Goal: Task Accomplishment & Management: Use online tool/utility

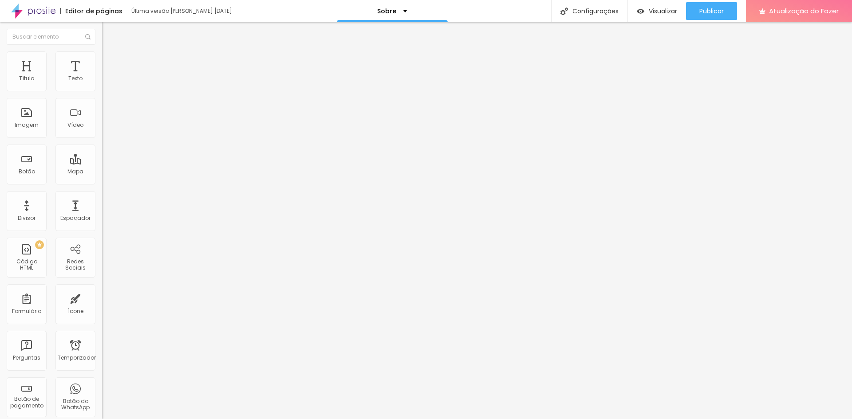
click at [102, 76] on span "Trocar imagem" at bounding box center [126, 73] width 48 height 8
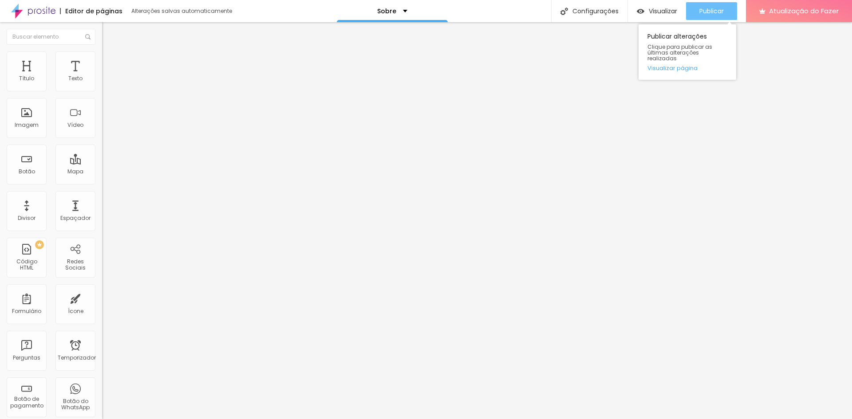
click at [716, 10] on font "Publicar" at bounding box center [711, 11] width 24 height 9
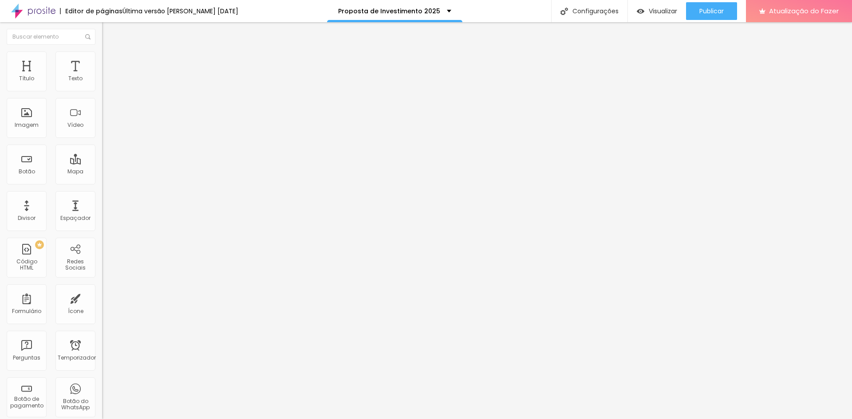
click at [107, 76] on font "Trocar imagem" at bounding box center [128, 73] width 43 height 8
click at [728, 14] on button "Publicar" at bounding box center [711, 11] width 51 height 18
click at [702, 14] on font "Publicar" at bounding box center [711, 11] width 24 height 9
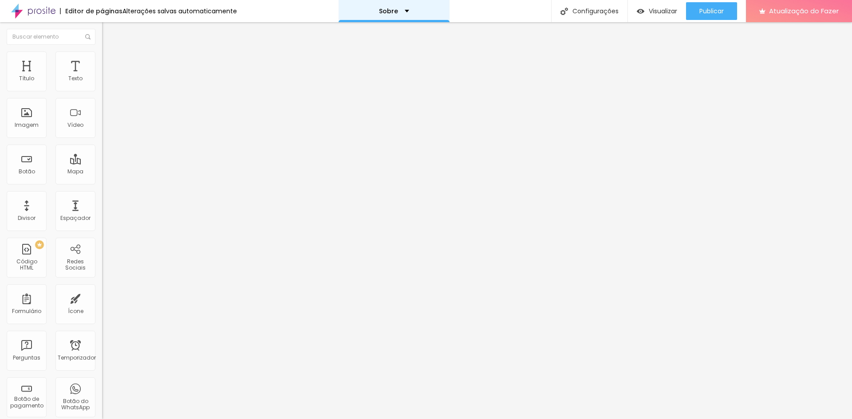
click at [392, 11] on font "Sobre" at bounding box center [388, 11] width 19 height 9
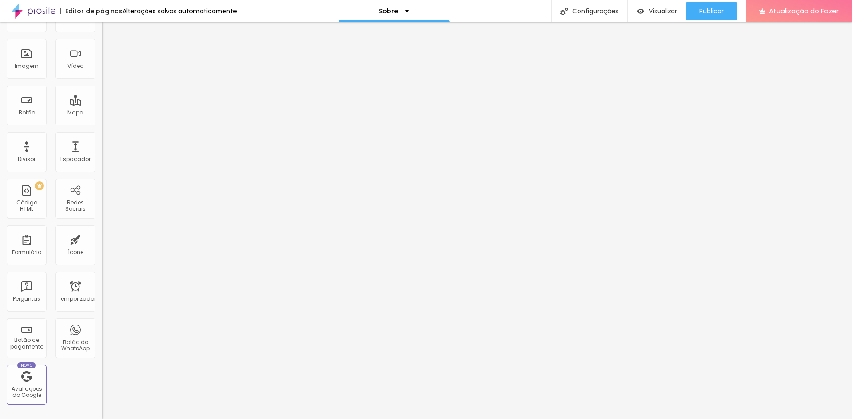
scroll to position [180, 0]
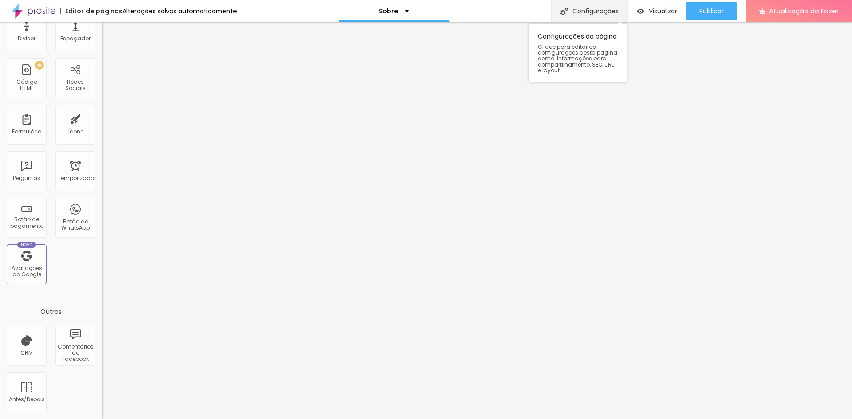
click at [594, 12] on font "Configurações" at bounding box center [595, 11] width 46 height 9
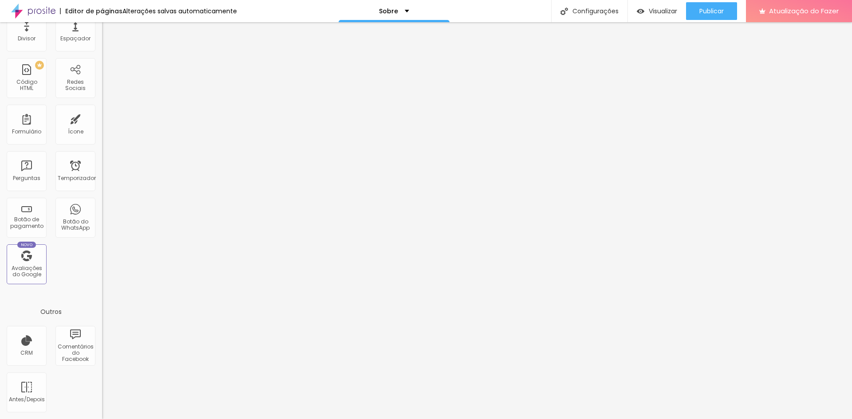
drag, startPoint x: 504, startPoint y: 317, endPoint x: 362, endPoint y: 314, distance: 142.0
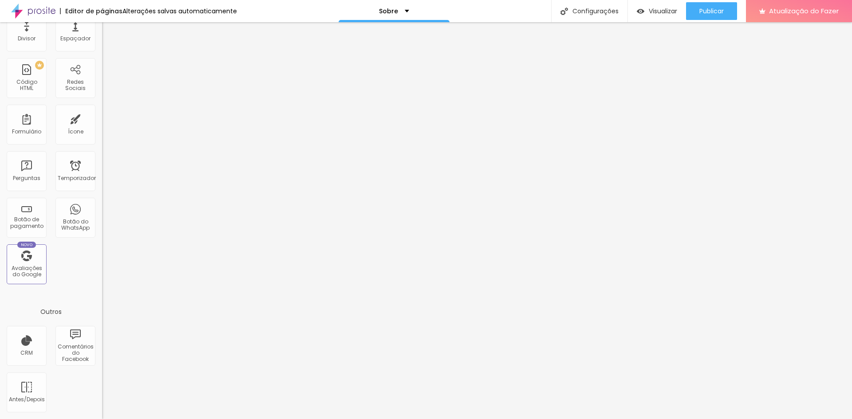
type textarea "Fotos Profissionais, para profissionais. Elevo seu posicionamento profissional …"
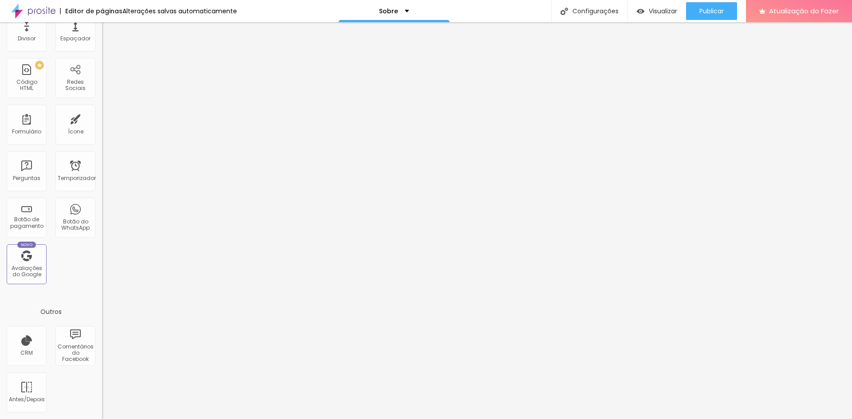
drag, startPoint x: 481, startPoint y: 234, endPoint x: 302, endPoint y: 229, distance: 179.3
paste textarea "Sou Mariana Rocha, Personal Brander, especialista em Marcas Pessoais, Comunicaç…"
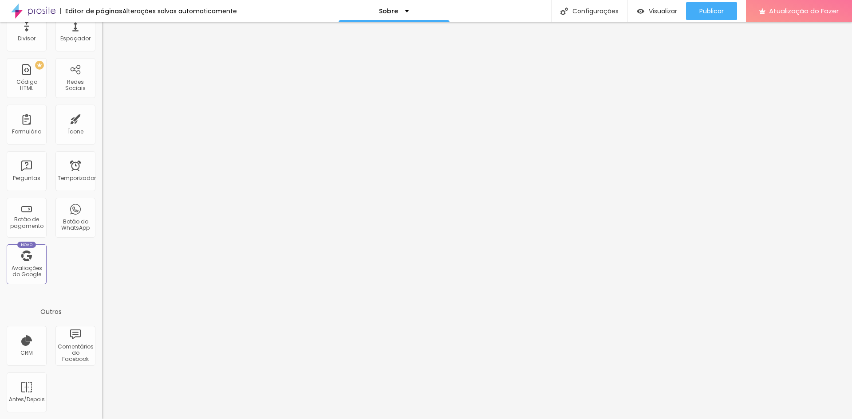
scroll to position [31, 0]
type textarea "Sou Mariana Rocha, Personal Brander, especialista em Marcas Pessoais, Comunicaç…"
type textarea "F"
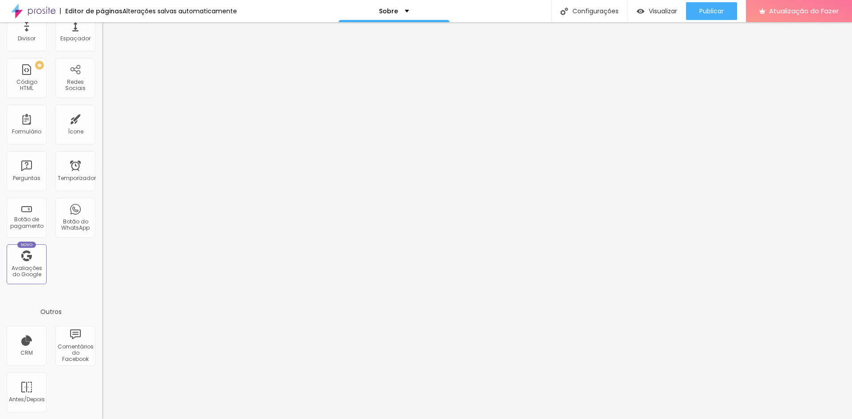
type textarea "Sou Mariana Rocha, Personal Brander, especialista em Marcas Pessoais, Comunicaç…"
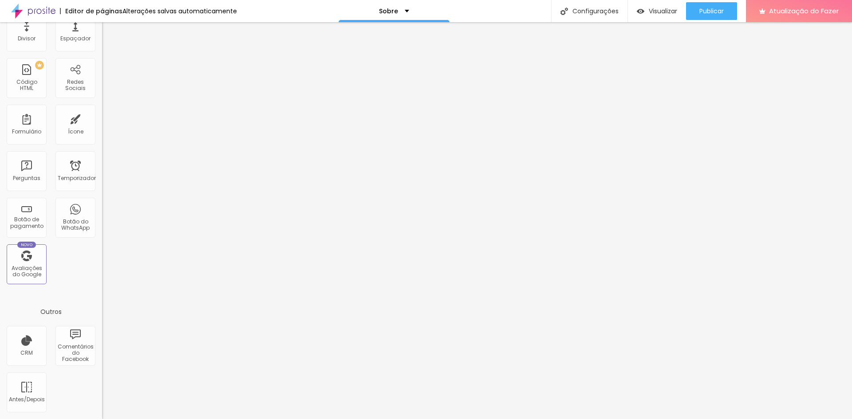
scroll to position [222, 0]
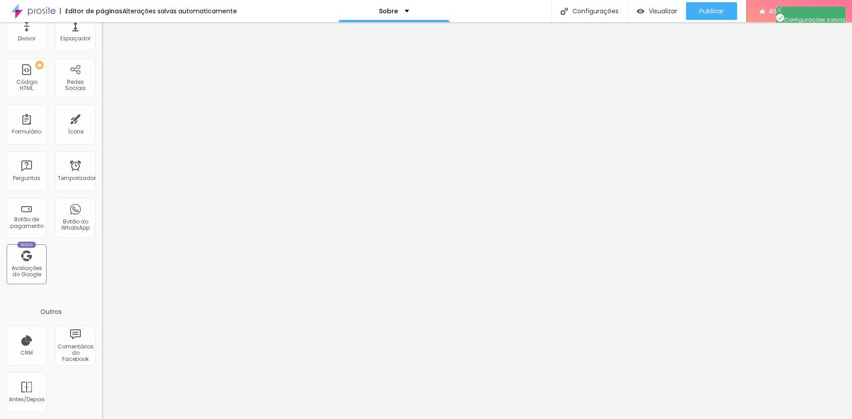
scroll to position [15, 0]
drag, startPoint x: 382, startPoint y: 264, endPoint x: 307, endPoint y: 264, distance: 75.9
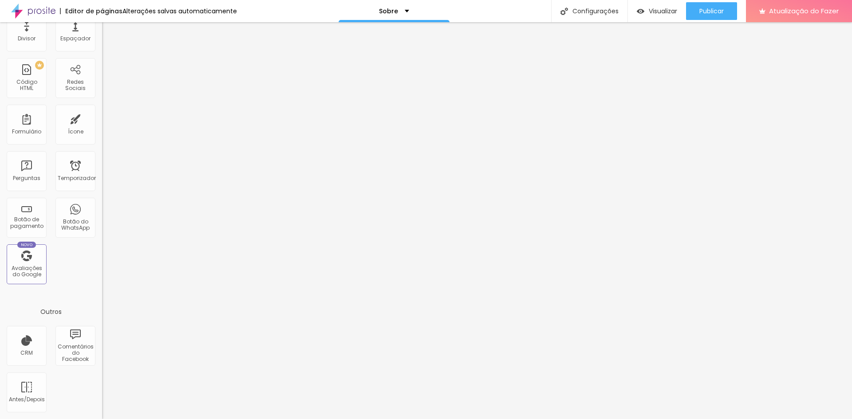
drag, startPoint x: 446, startPoint y: 262, endPoint x: 409, endPoint y: 267, distance: 37.1
type input "Por Mariana Rocha - Branding | Marca Pessoal | Fotografia"
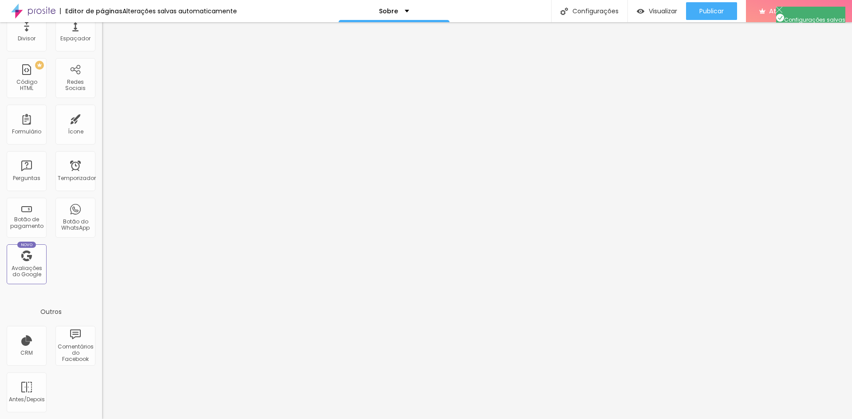
click at [399, 10] on div "Sobre" at bounding box center [394, 11] width 30 height 6
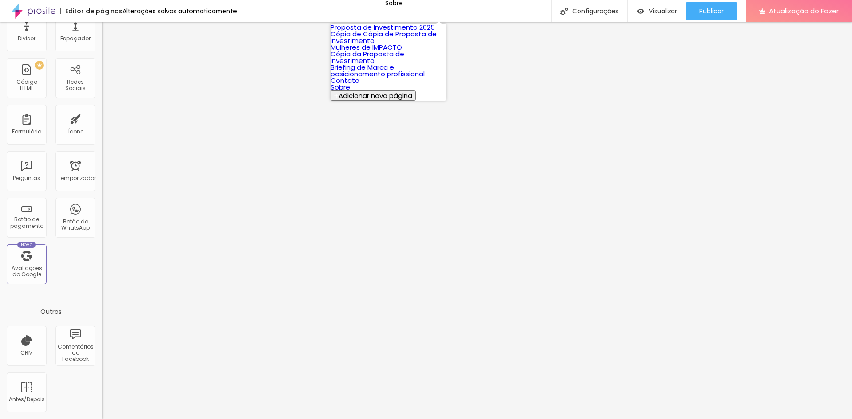
click at [378, 32] on font "Proposta de Investimento 2025" at bounding box center [383, 27] width 104 height 9
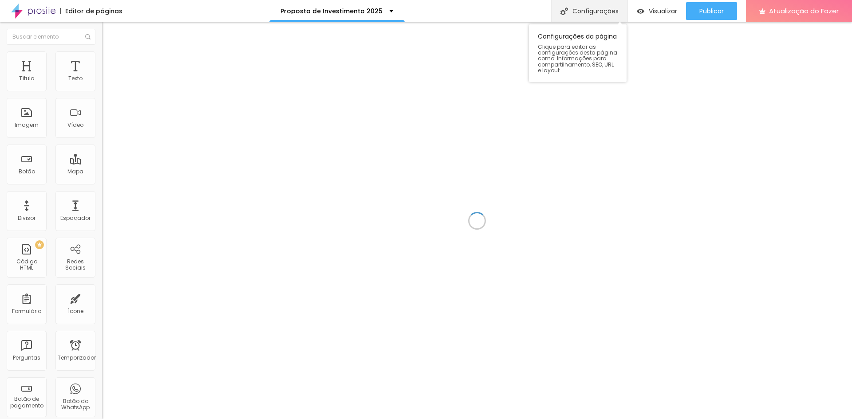
click at [591, 14] on font "Configurações" at bounding box center [595, 11] width 46 height 9
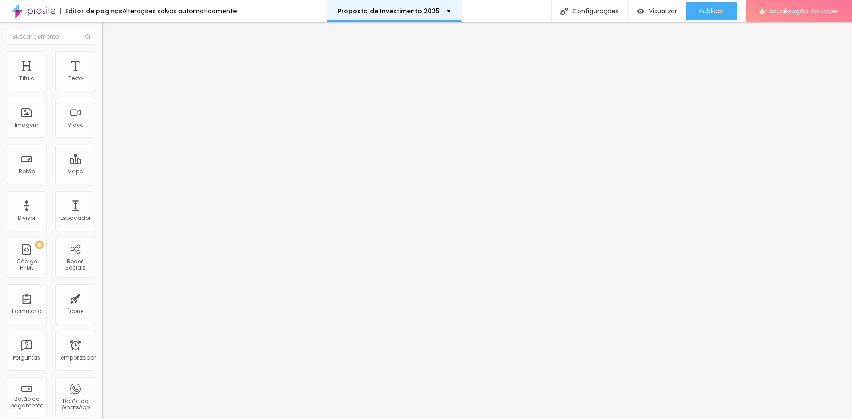
click at [424, 14] on font "Proposta de Investimento 2025" at bounding box center [389, 11] width 102 height 9
click at [413, 10] on font "Proposta de Investimento 2025" at bounding box center [389, 11] width 102 height 9
click at [86, 14] on font "Editor de páginas" at bounding box center [93, 11] width 57 height 9
click at [36, 9] on img at bounding box center [33, 11] width 44 height 22
click at [150, 75] on img at bounding box center [152, 71] width 5 height 5
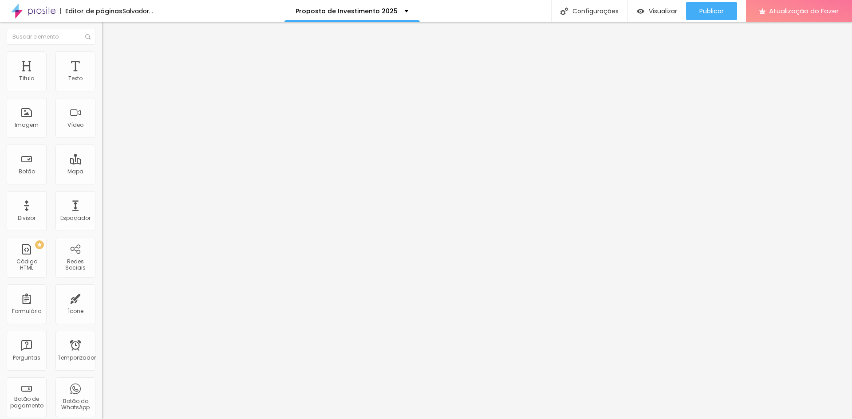
click at [109, 31] on div "Editar nulo" at bounding box center [132, 32] width 46 height 7
click at [102, 177] on input at bounding box center [162, 181] width 121 height 9
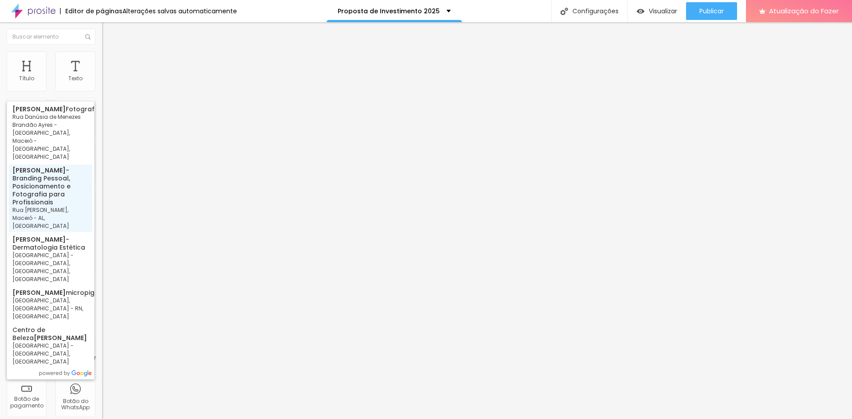
type input "[PERSON_NAME], Posicionamento e Fotografia para Profissionais - Rua [PERSON_NAM…"
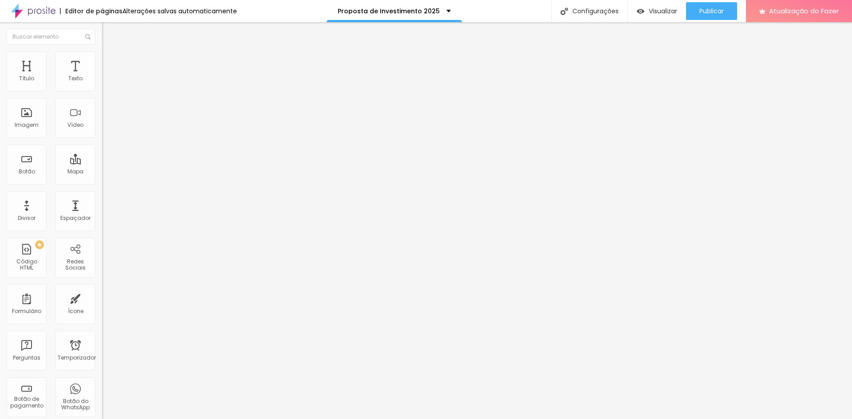
click at [102, 60] on li "Avançado" at bounding box center [153, 64] width 102 height 9
type input "21"
type input "40"
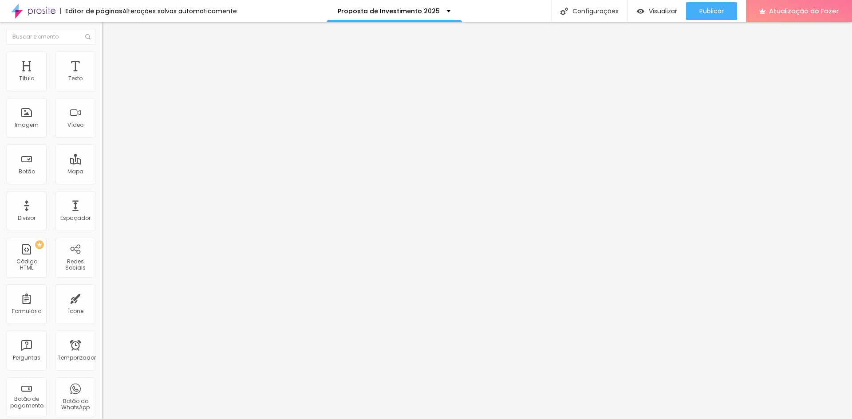
type input "46"
type input "50"
type input "53"
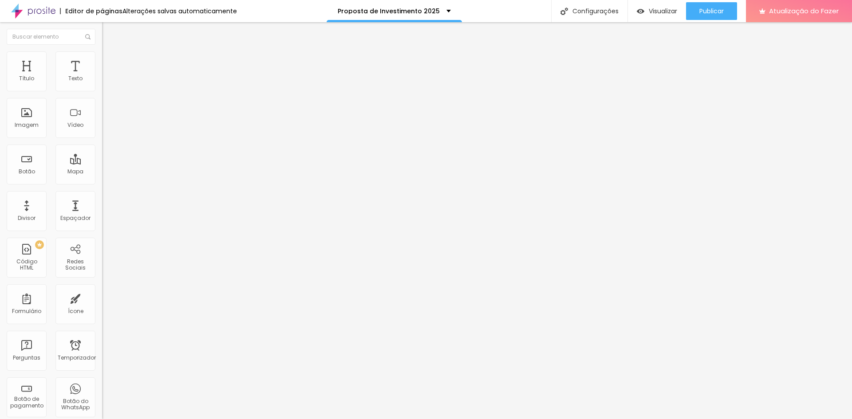
type input "53"
type input "58"
type input "60"
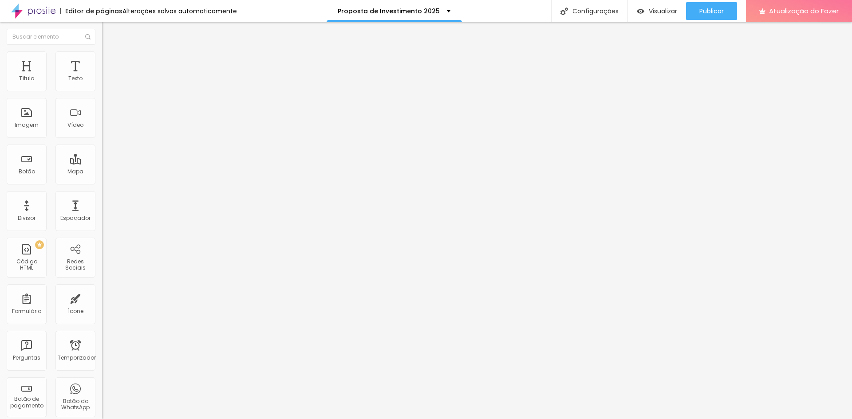
type input "57"
type input "53"
type input "51"
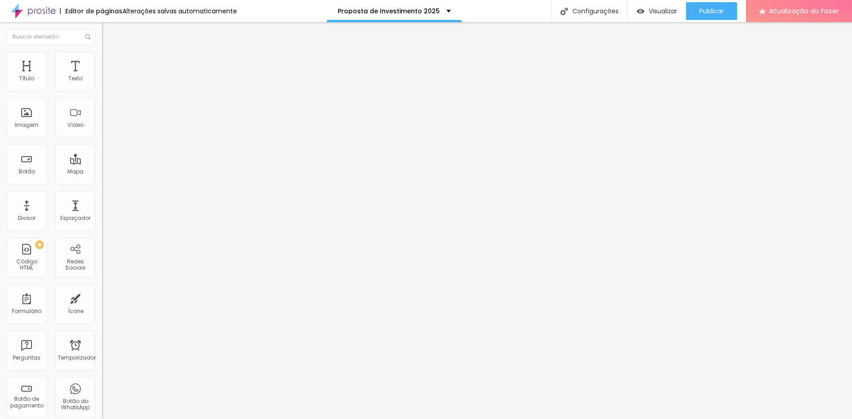
type input "51"
type input "49"
type input "47"
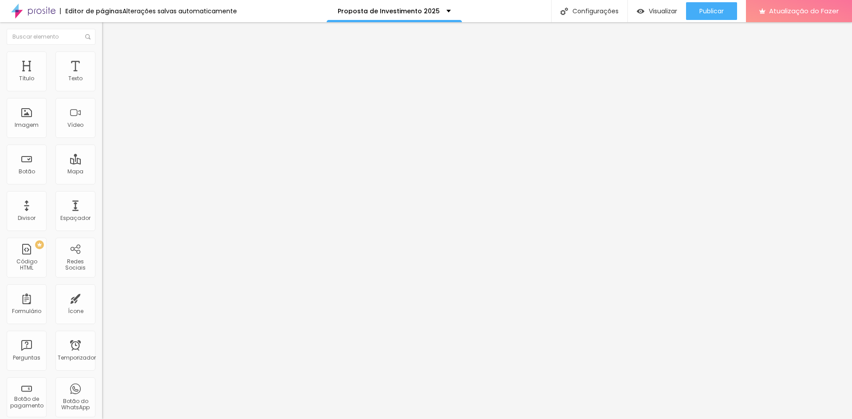
type input "45"
drag, startPoint x: 27, startPoint y: 86, endPoint x: 45, endPoint y: 94, distance: 20.5
type input "45"
click at [102, 172] on input "range" at bounding box center [130, 175] width 57 height 7
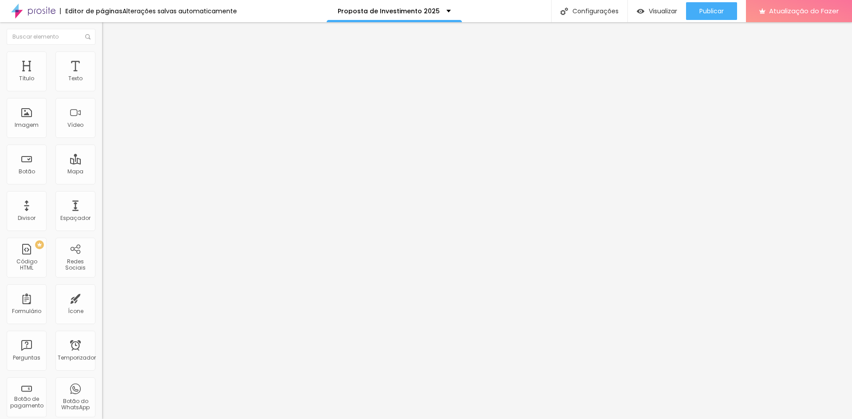
type input "16"
type input "17"
type input "19"
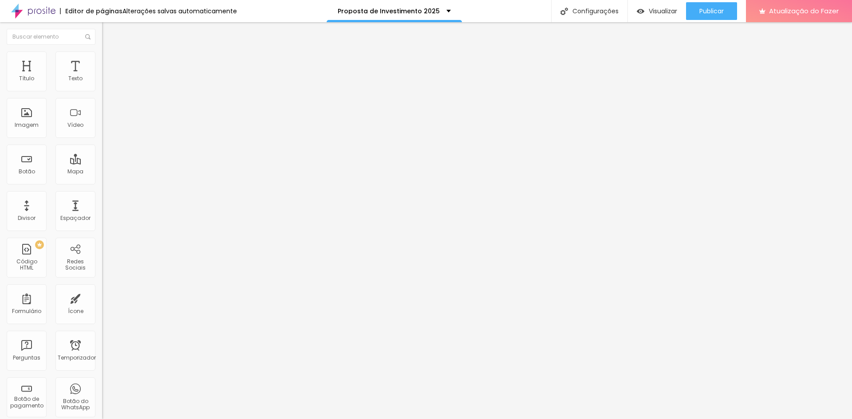
type input "19"
type input "20"
type input "21"
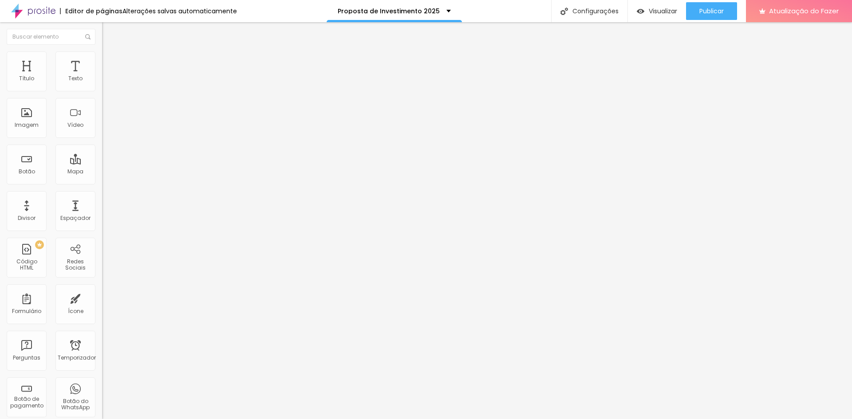
type input "22"
type input "23"
type input "24"
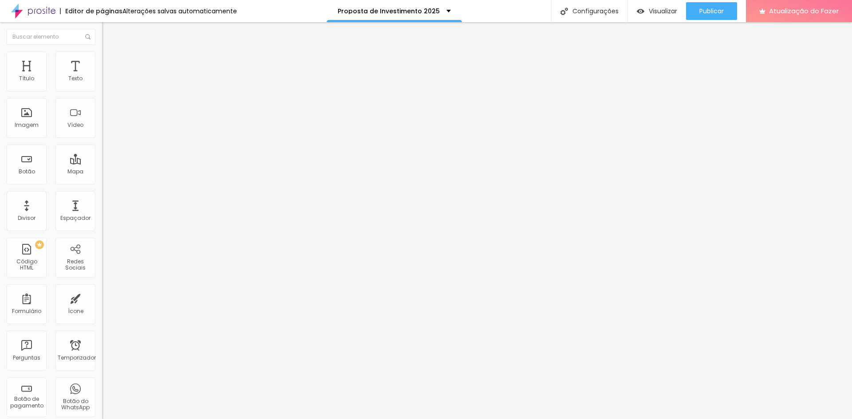
type input "24"
type input "25"
drag, startPoint x: 25, startPoint y: 105, endPoint x: 35, endPoint y: 104, distance: 9.3
type input "25"
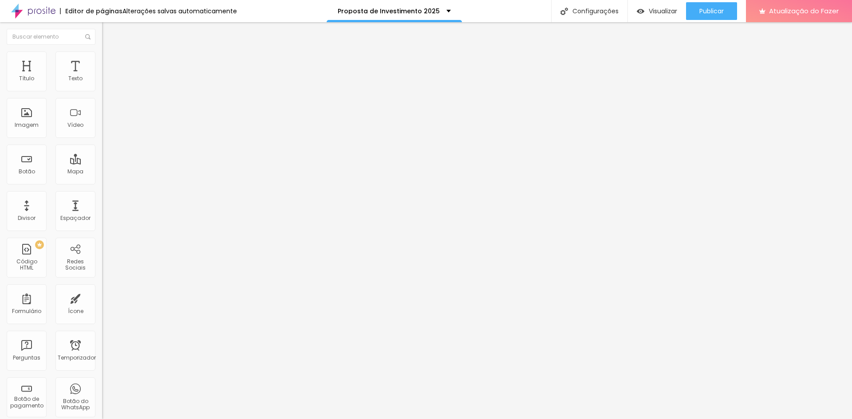
click at [102, 298] on input "range" at bounding box center [130, 301] width 57 height 7
type input "39"
type input "38"
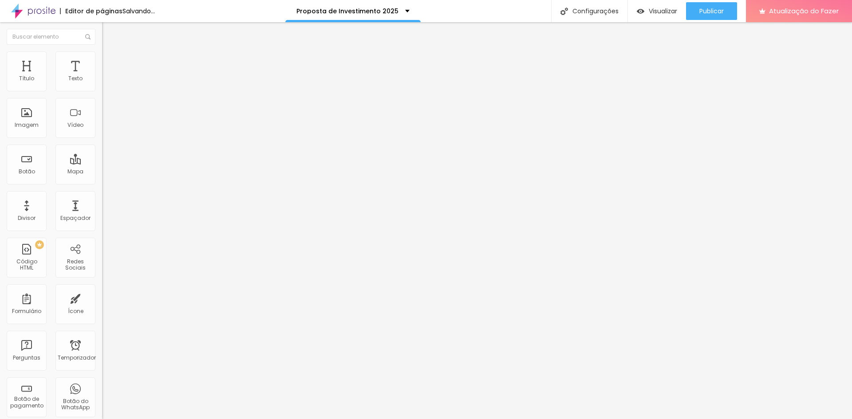
type input "37"
type input "36"
type input "35"
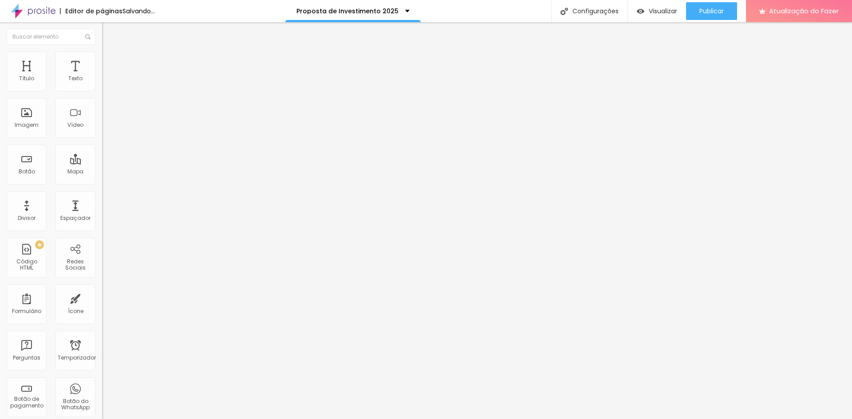
type input "35"
type input "33"
type input "32"
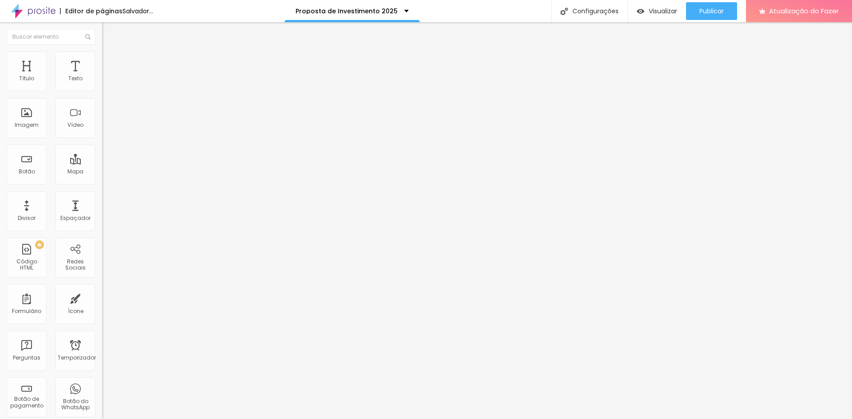
type input "31"
type input "30"
type input "25"
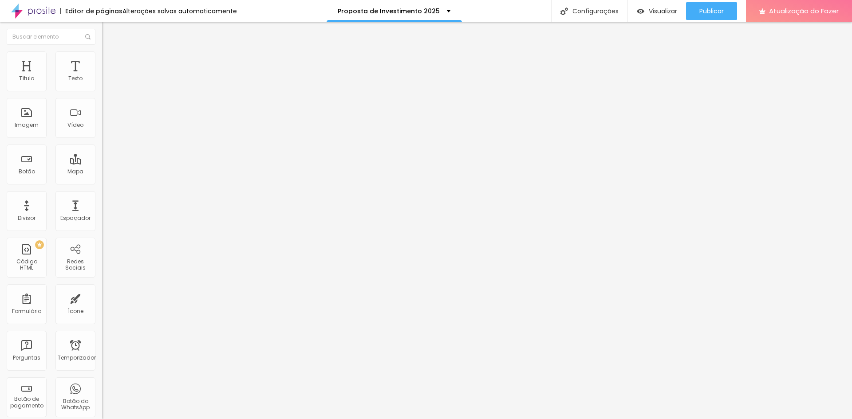
type input "25"
type input "24"
drag, startPoint x: 43, startPoint y: 88, endPoint x: 34, endPoint y: 89, distance: 8.9
type input "24"
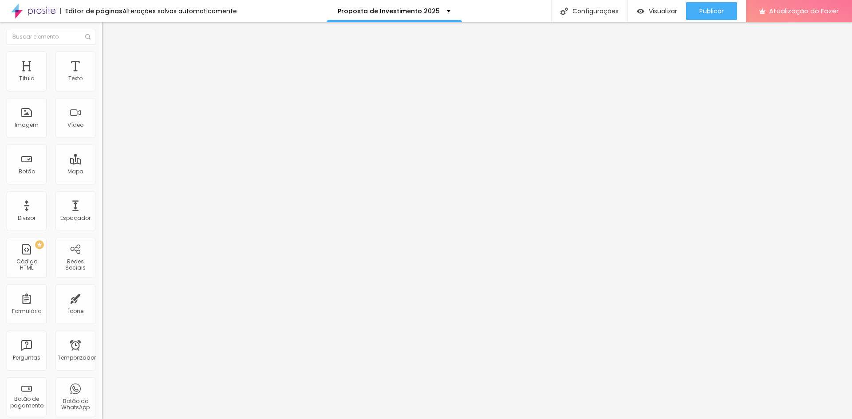
click at [102, 172] on input "range" at bounding box center [130, 175] width 57 height 7
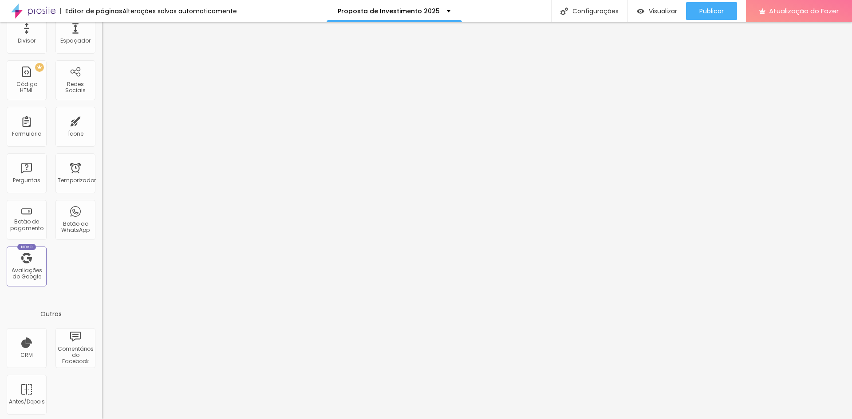
scroll to position [180, 0]
click at [704, 12] on font "Publicar" at bounding box center [711, 11] width 24 height 9
click at [699, 8] on font "Publicar" at bounding box center [711, 11] width 24 height 9
click at [391, 13] on font "Proposta de Investimento 2025" at bounding box center [389, 11] width 102 height 9
click at [82, 260] on div "Título Texto Imagem Vídeo Botão Mapa Divisor Espaçador PREMIUM Código HTML Rede…" at bounding box center [51, 81] width 102 height 419
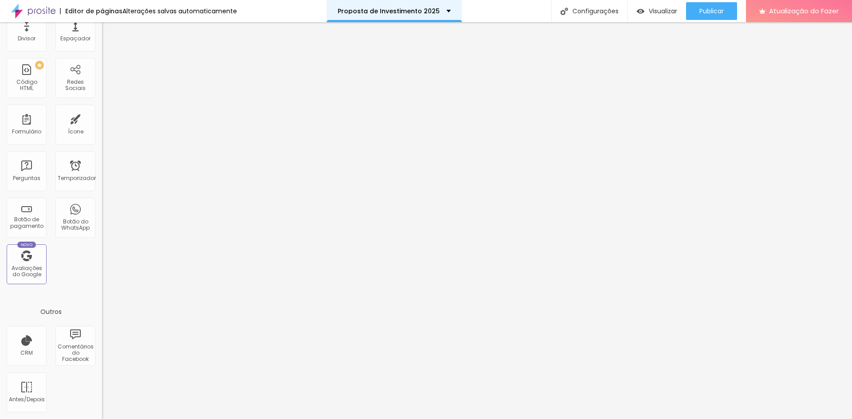
click at [358, 12] on font "Proposta de Investimento 2025" at bounding box center [389, 11] width 102 height 9
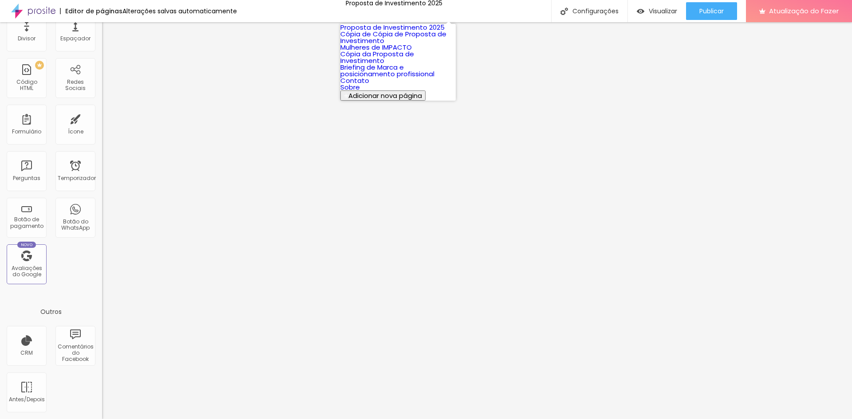
scroll to position [20, 0]
click at [360, 92] on link "Sobre" at bounding box center [350, 87] width 20 height 9
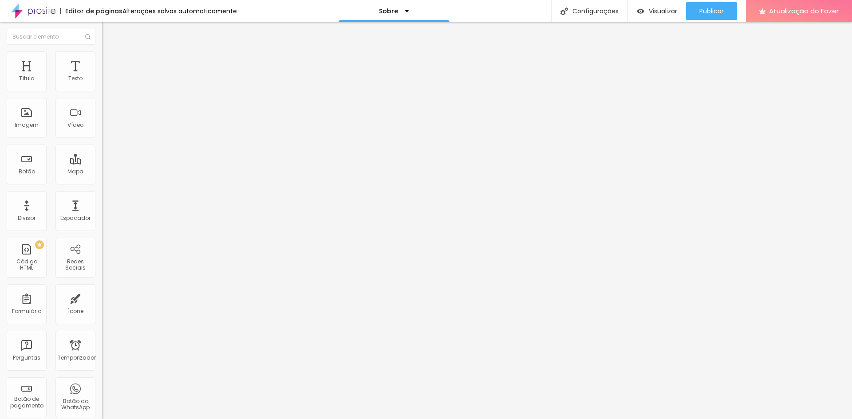
click at [102, 177] on input at bounding box center [162, 181] width 121 height 9
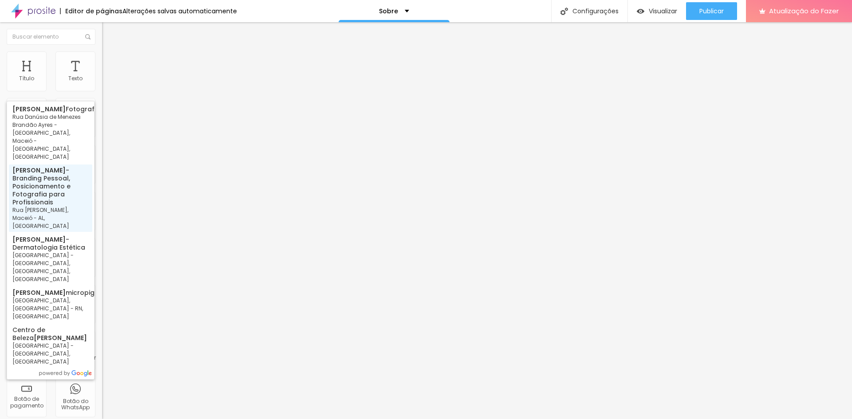
type input "[PERSON_NAME], Posicionamento e Fotografia para Profissionais - Rua [PERSON_NAM…"
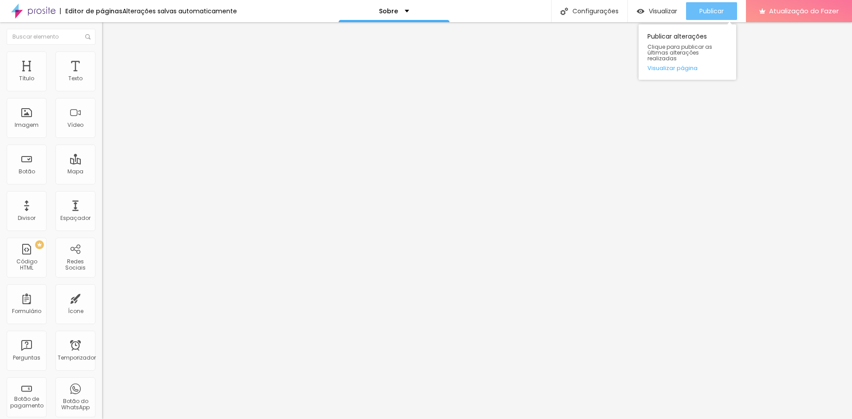
click at [695, 12] on button "Publicar" at bounding box center [711, 11] width 51 height 18
